Goal: Task Accomplishment & Management: Manage account settings

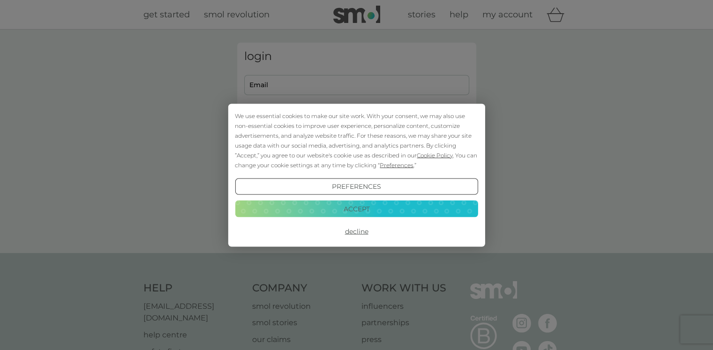
click at [361, 233] on button "Decline" at bounding box center [356, 231] width 243 height 17
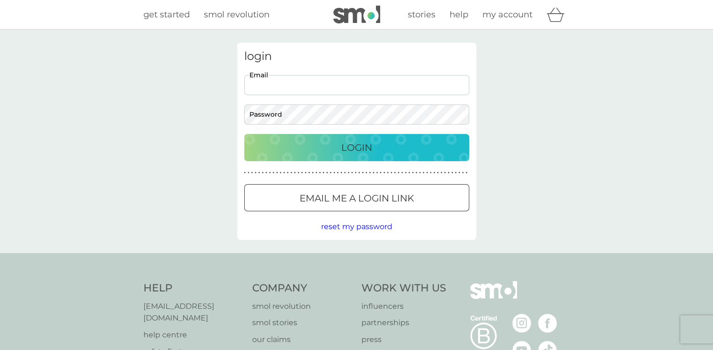
drag, startPoint x: 0, startPoint y: 0, endPoint x: 307, endPoint y: 82, distance: 318.0
click at [307, 82] on input "Email" at bounding box center [356, 85] width 225 height 20
click at [292, 86] on input "Email" at bounding box center [356, 85] width 225 height 20
click at [324, 84] on input "angela.morley@gmx.co.k" at bounding box center [356, 85] width 225 height 20
type input "angela.morley@gmx.co.uk"
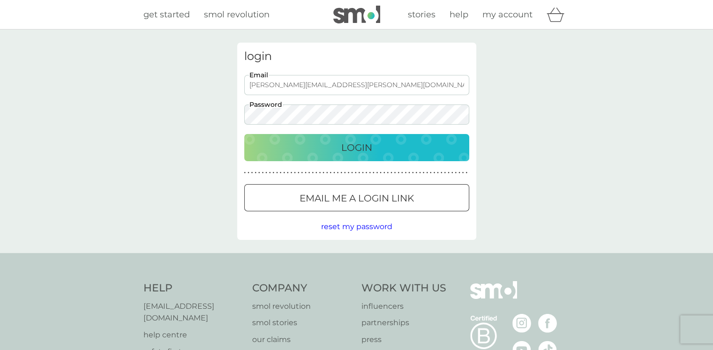
click at [244, 134] on button "Login" at bounding box center [356, 147] width 225 height 27
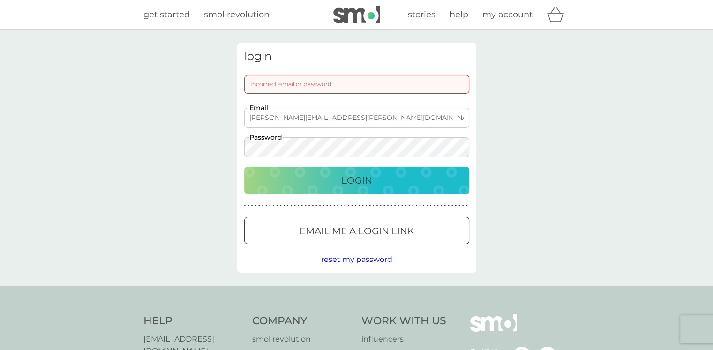
click at [471, 136] on div "angela.morley@gmx.co.uk Email Password" at bounding box center [356, 133] width 232 height 50
